Goal: Navigation & Orientation: Go to known website

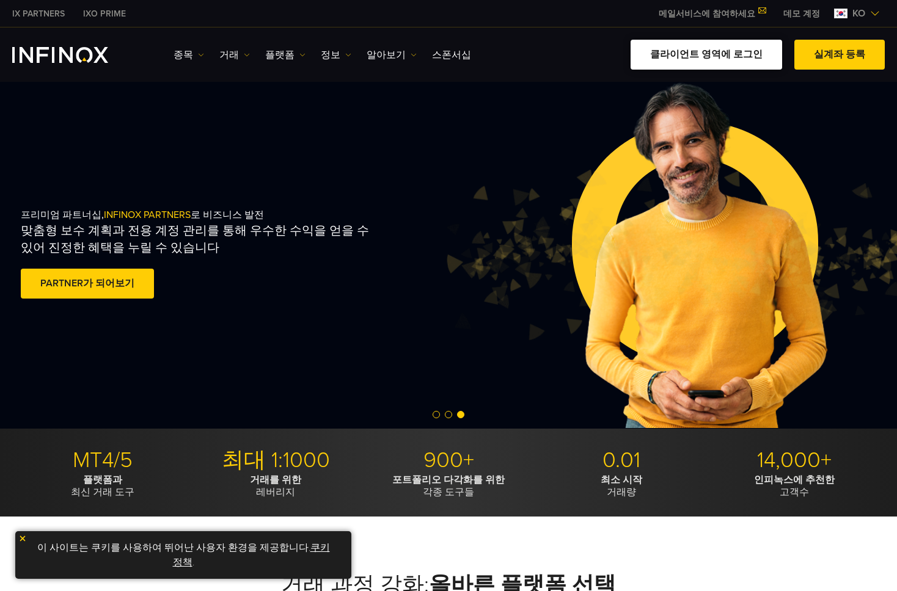
click at [707, 61] on link "클라이언트 영역에 로그인" at bounding box center [705, 55] width 151 height 30
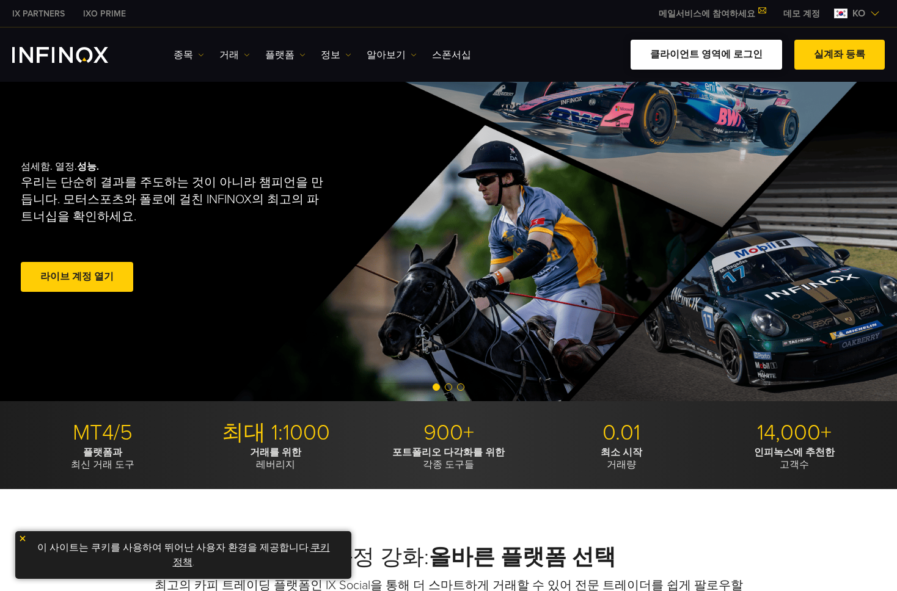
click at [741, 63] on link "클라이언트 영역에 로그인" at bounding box center [705, 55] width 151 height 30
